Goal: Task Accomplishment & Management: Use online tool/utility

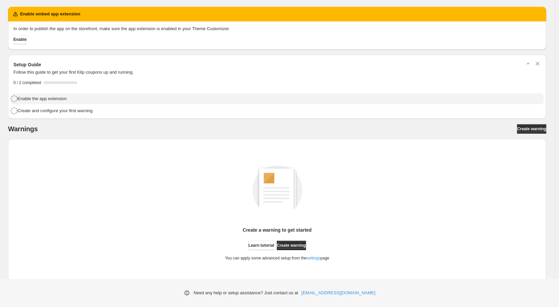
click at [62, 98] on h4 "Enable the app extension" at bounding box center [41, 99] width 49 height 7
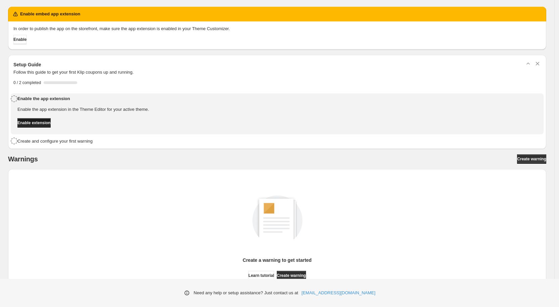
click at [51, 121] on span "Enable extension" at bounding box center [33, 122] width 33 height 5
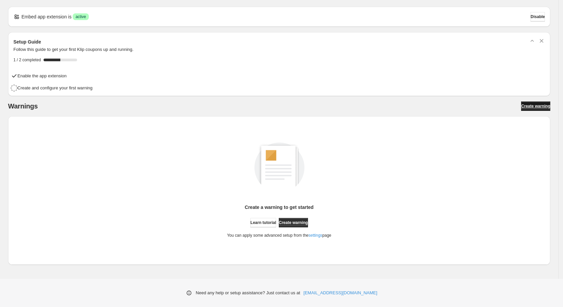
click at [521, 104] on span "Create warning" at bounding box center [535, 106] width 29 height 5
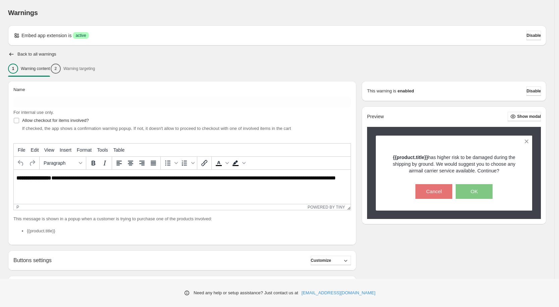
click at [59, 185] on p "**********" at bounding box center [184, 181] width 336 height 13
paste body "Rich Text Area. Press ALT-0 for help."
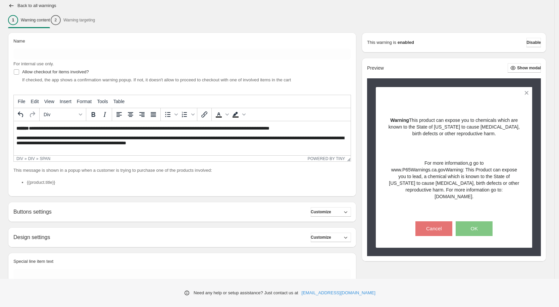
scroll to position [33, 0]
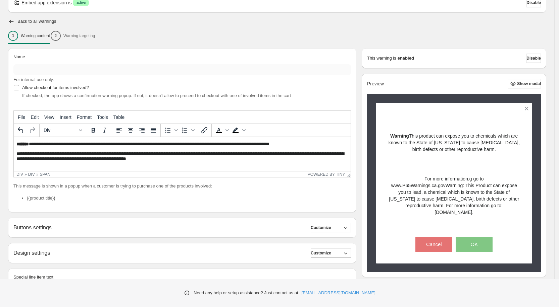
click at [60, 66] on input "Name" at bounding box center [181, 69] width 337 height 11
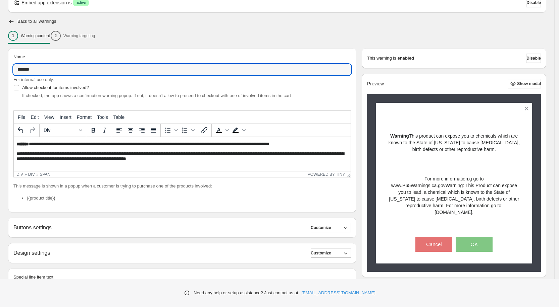
scroll to position [78, 0]
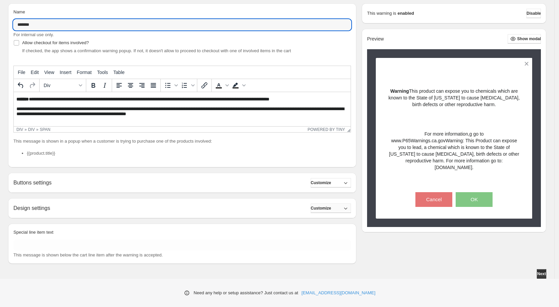
type input "*******"
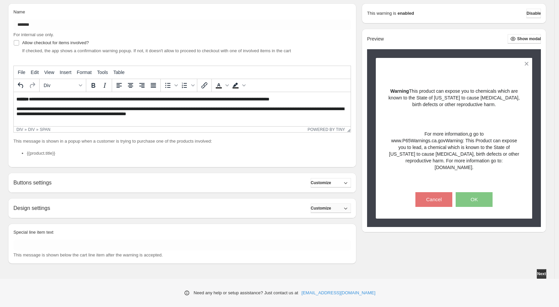
click at [329, 210] on span "Customize" at bounding box center [320, 208] width 20 height 5
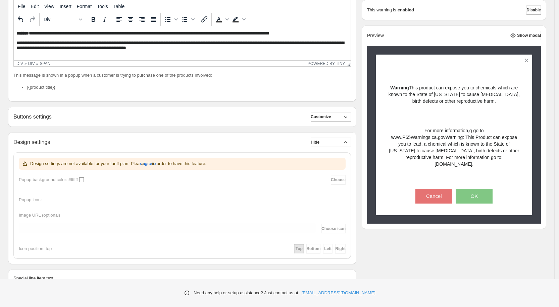
scroll to position [122, 0]
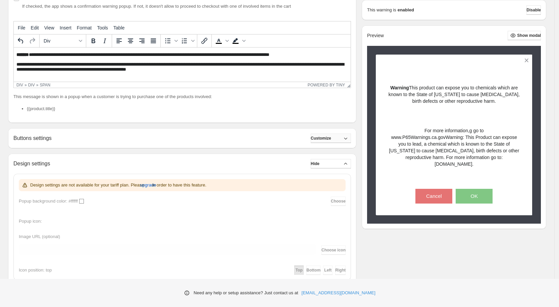
click at [348, 136] on icon "button" at bounding box center [345, 138] width 7 height 7
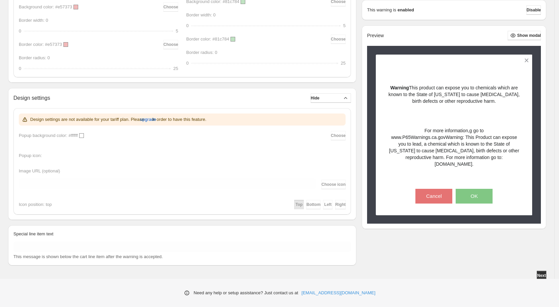
scroll to position [388, 0]
click at [82, 135] on div "Design settings are not available for your tariff plan. Please upgrade in order…" at bounding box center [182, 160] width 327 height 96
click at [545, 271] on button "Next" at bounding box center [540, 274] width 9 height 9
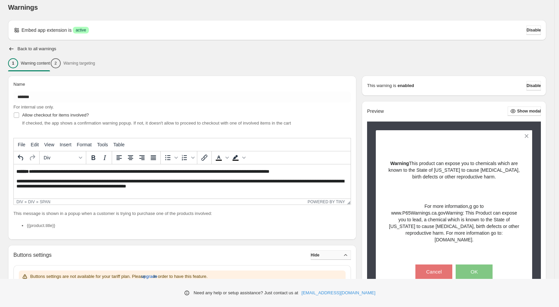
scroll to position [0, 0]
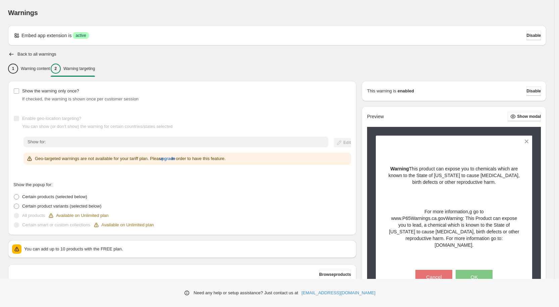
click at [205, 148] on div "Show for: Edit Geo-targeted warnings are not available for your tariff plan. Pl…" at bounding box center [186, 151] width 327 height 28
click at [58, 101] on span "If checked, the warning is shown once per customer session" at bounding box center [80, 99] width 116 height 5
click at [57, 94] on span "Show the warning only once?" at bounding box center [50, 91] width 57 height 7
click at [42, 121] on span "Enable geo-location targeting?" at bounding box center [51, 118] width 59 height 5
click at [175, 160] on span "upgrade" at bounding box center [167, 159] width 16 height 7
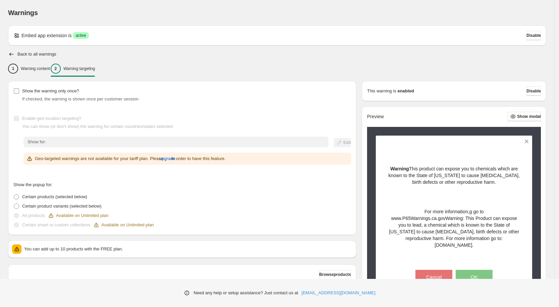
click at [44, 89] on span "Show the warning only once?" at bounding box center [50, 91] width 57 height 5
click at [32, 92] on span "Show the warning only once?" at bounding box center [50, 91] width 57 height 5
click at [58, 92] on span "Show the warning only once?" at bounding box center [50, 91] width 57 height 5
click at [175, 158] on span "upgrade" at bounding box center [167, 159] width 16 height 7
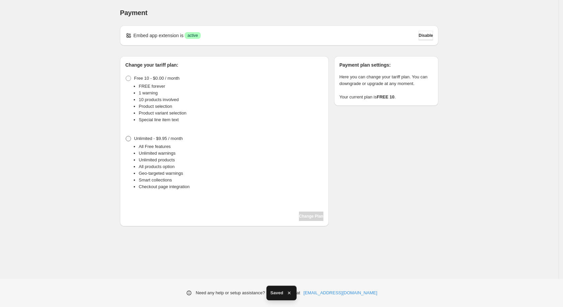
click at [171, 142] on span "Unlimited - $9.95 / month" at bounding box center [158, 138] width 49 height 7
click at [310, 213] on button "Change Plan" at bounding box center [311, 216] width 24 height 9
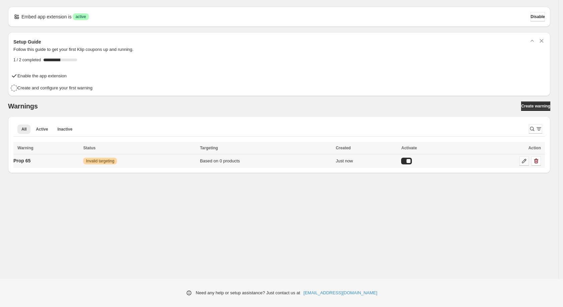
click at [525, 161] on icon at bounding box center [524, 161] width 7 height 7
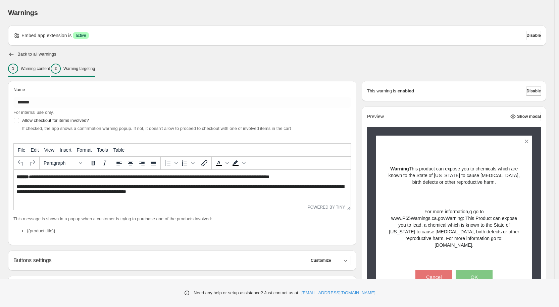
click at [85, 69] on p "Warning targeting" at bounding box center [79, 68] width 32 height 5
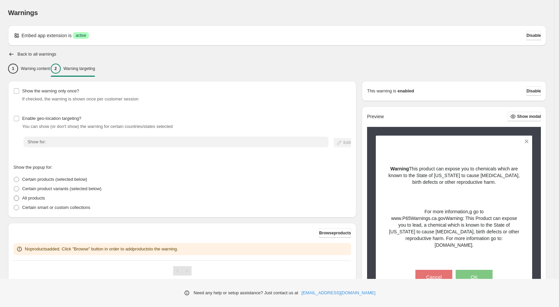
click at [36, 196] on p "All products" at bounding box center [33, 198] width 23 height 7
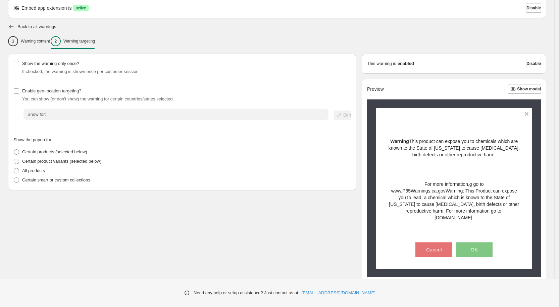
scroll to position [40, 0]
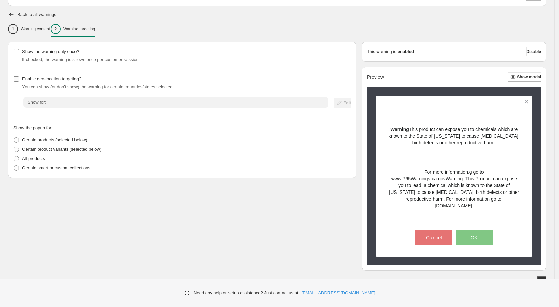
click at [70, 78] on span "Enable geo-location targeting?" at bounding box center [51, 78] width 59 height 5
click at [291, 104] on div "Warnings Settings Payment Help Skip to content Warnings. This page is ready War…" at bounding box center [279, 137] width 559 height 354
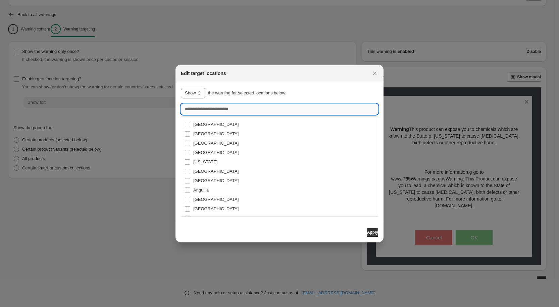
click at [235, 109] on input ":r13:" at bounding box center [279, 109] width 197 height 11
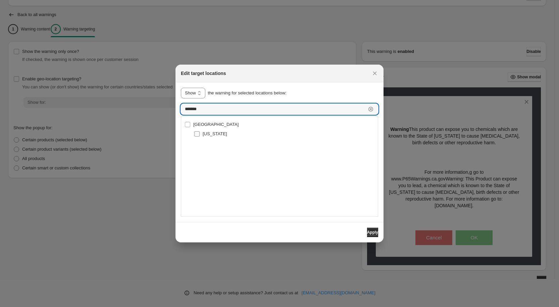
type input "*******"
click at [210, 136] on span "California" at bounding box center [215, 133] width 24 height 5
type input "**********"
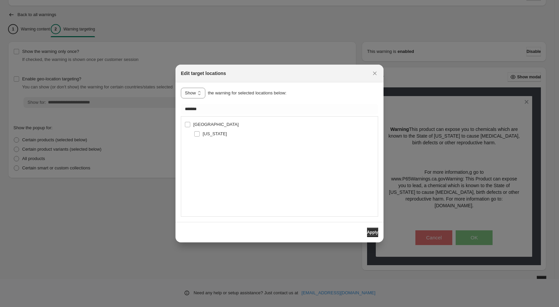
click at [378, 230] on div "Apply" at bounding box center [279, 232] width 208 height 20
click at [376, 233] on button "Apply" at bounding box center [372, 232] width 11 height 9
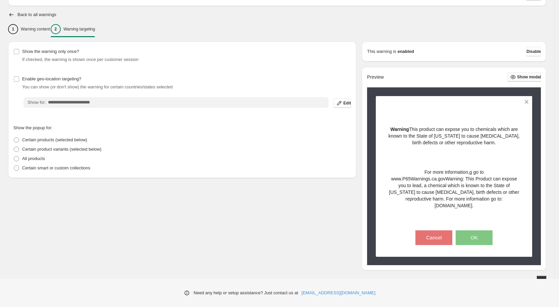
click at [531, 76] on span "Show modal" at bounding box center [529, 76] width 24 height 5
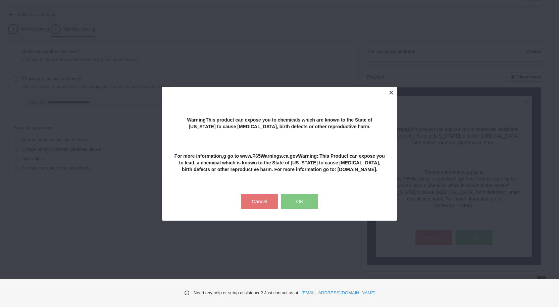
click at [395, 88] on button at bounding box center [391, 93] width 12 height 12
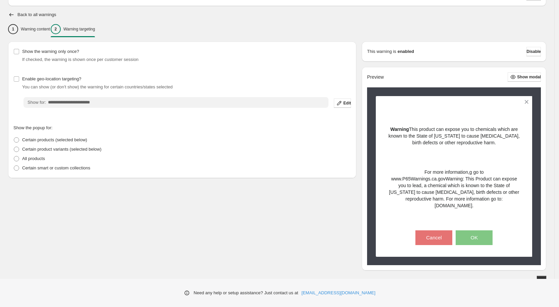
click at [47, 40] on div "**********" at bounding box center [179, 110] width 353 height 148
click at [45, 33] on div "1 Warning content" at bounding box center [29, 29] width 42 height 10
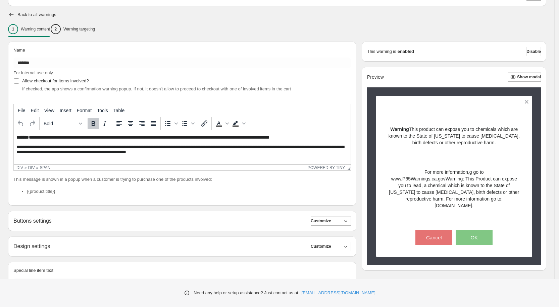
scroll to position [78, 0]
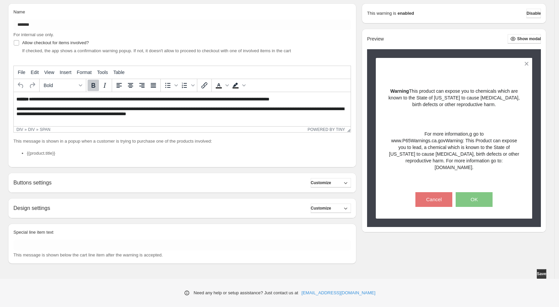
click at [294, 182] on div "Buttons settings Customize" at bounding box center [181, 182] width 337 height 9
click at [349, 184] on icon "button" at bounding box center [345, 183] width 7 height 7
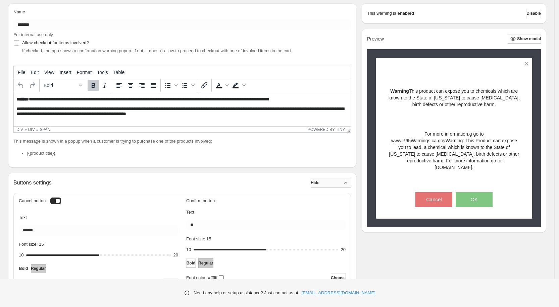
click at [349, 184] on icon "button" at bounding box center [345, 183] width 7 height 7
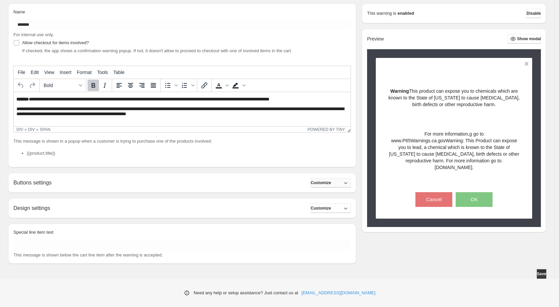
click at [349, 184] on icon "button" at bounding box center [345, 183] width 7 height 7
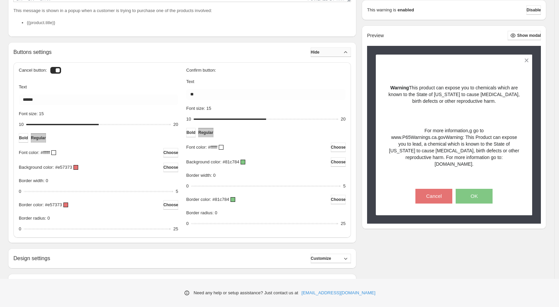
scroll to position [257, 0]
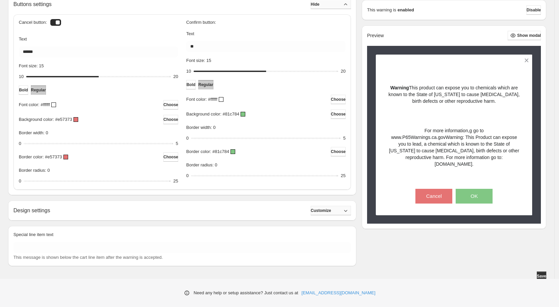
click at [331, 209] on span "Customize" at bounding box center [320, 210] width 20 height 5
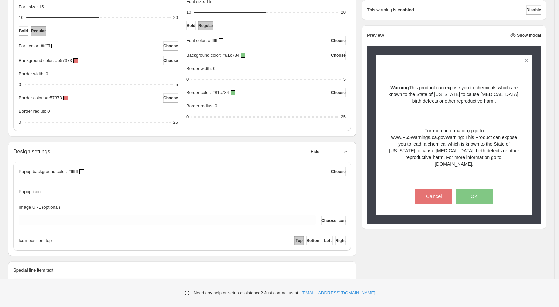
scroll to position [353, 0]
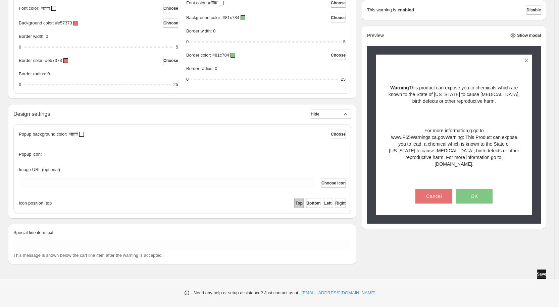
click at [546, 274] on span "Save" at bounding box center [540, 274] width 9 height 5
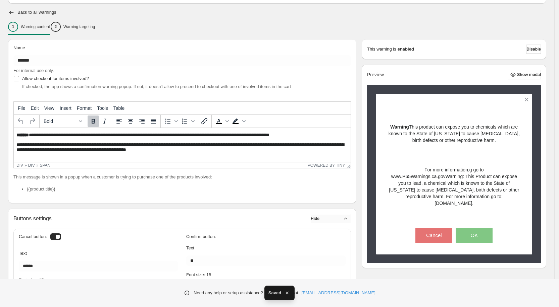
scroll to position [0, 0]
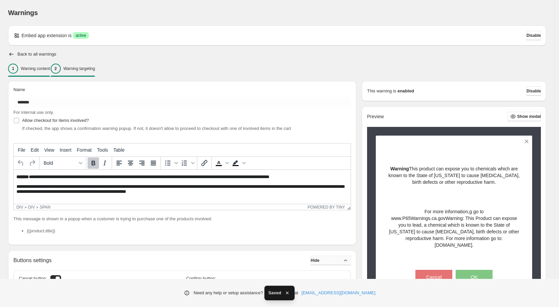
click at [77, 64] on div "2 Warning targeting" at bounding box center [73, 69] width 44 height 10
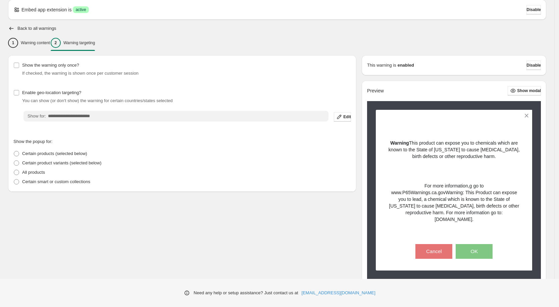
scroll to position [40, 0]
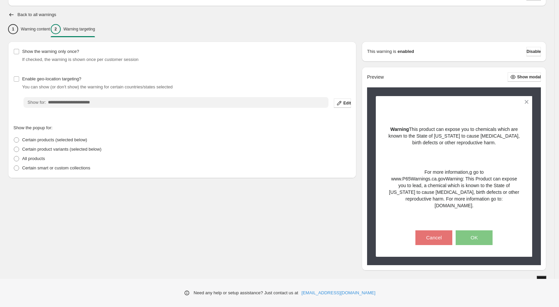
click at [541, 278] on span "Save" at bounding box center [540, 280] width 9 height 5
click at [535, 53] on span "Disable" at bounding box center [533, 51] width 14 height 5
click at [532, 53] on span "Disable" at bounding box center [533, 51] width 14 height 5
click at [544, 278] on button "Save" at bounding box center [540, 280] width 9 height 9
click at [533, 51] on span "Disable" at bounding box center [533, 51] width 14 height 5
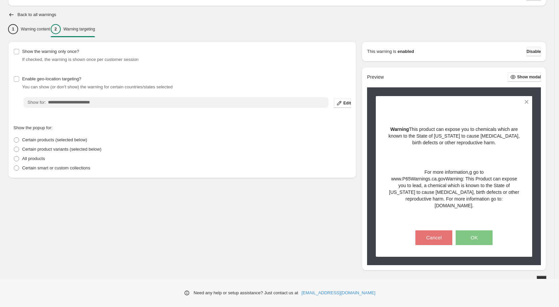
click at [536, 52] on span "Disable" at bounding box center [533, 51] width 14 height 5
click at [41, 32] on div "1 Warning content" at bounding box center [29, 29] width 42 height 10
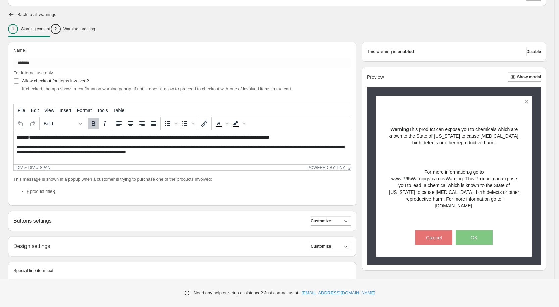
scroll to position [0, 0]
click at [25, 13] on h2 "Back to all warnings" at bounding box center [36, 14] width 39 height 5
click at [6, 16] on div "Warnings. This page is ready Warnings Embed app extension is Success active Dis…" at bounding box center [277, 138] width 554 height 357
click at [9, 15] on icon "button" at bounding box center [11, 14] width 7 height 7
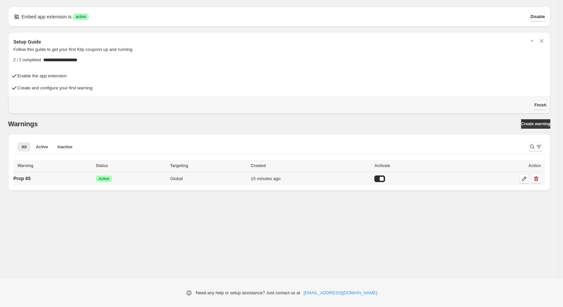
click at [382, 179] on div at bounding box center [380, 179] width 11 height 7
click at [522, 180] on icon at bounding box center [524, 179] width 4 height 4
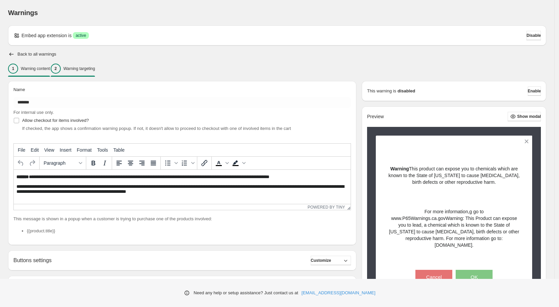
click at [95, 69] on p "Warning targeting" at bounding box center [79, 68] width 32 height 5
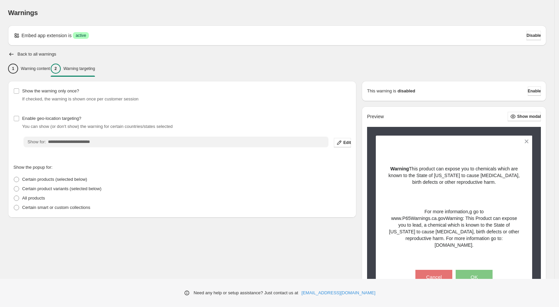
click at [117, 144] on div "**********" at bounding box center [279, 177] width 559 height 354
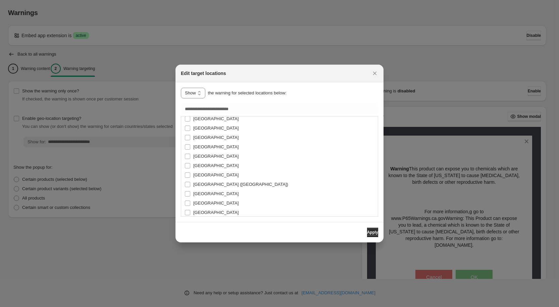
scroll to position [805, 0]
click at [367, 234] on span "Apply" at bounding box center [372, 232] width 11 height 5
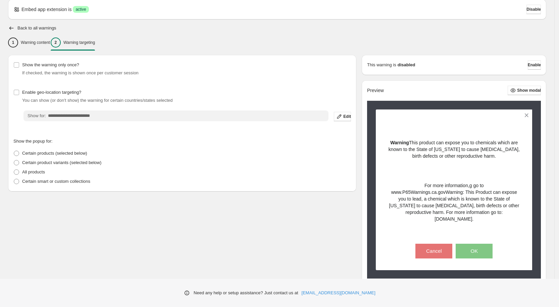
scroll to position [40, 0]
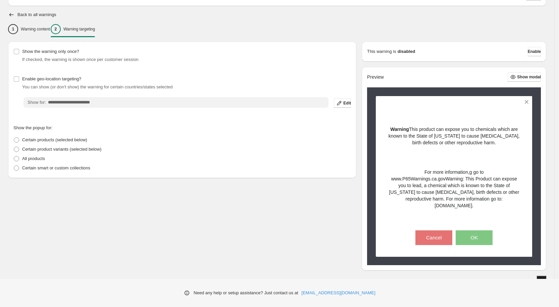
click at [542, 278] on span "Save" at bounding box center [540, 280] width 9 height 5
